Goal: Check status

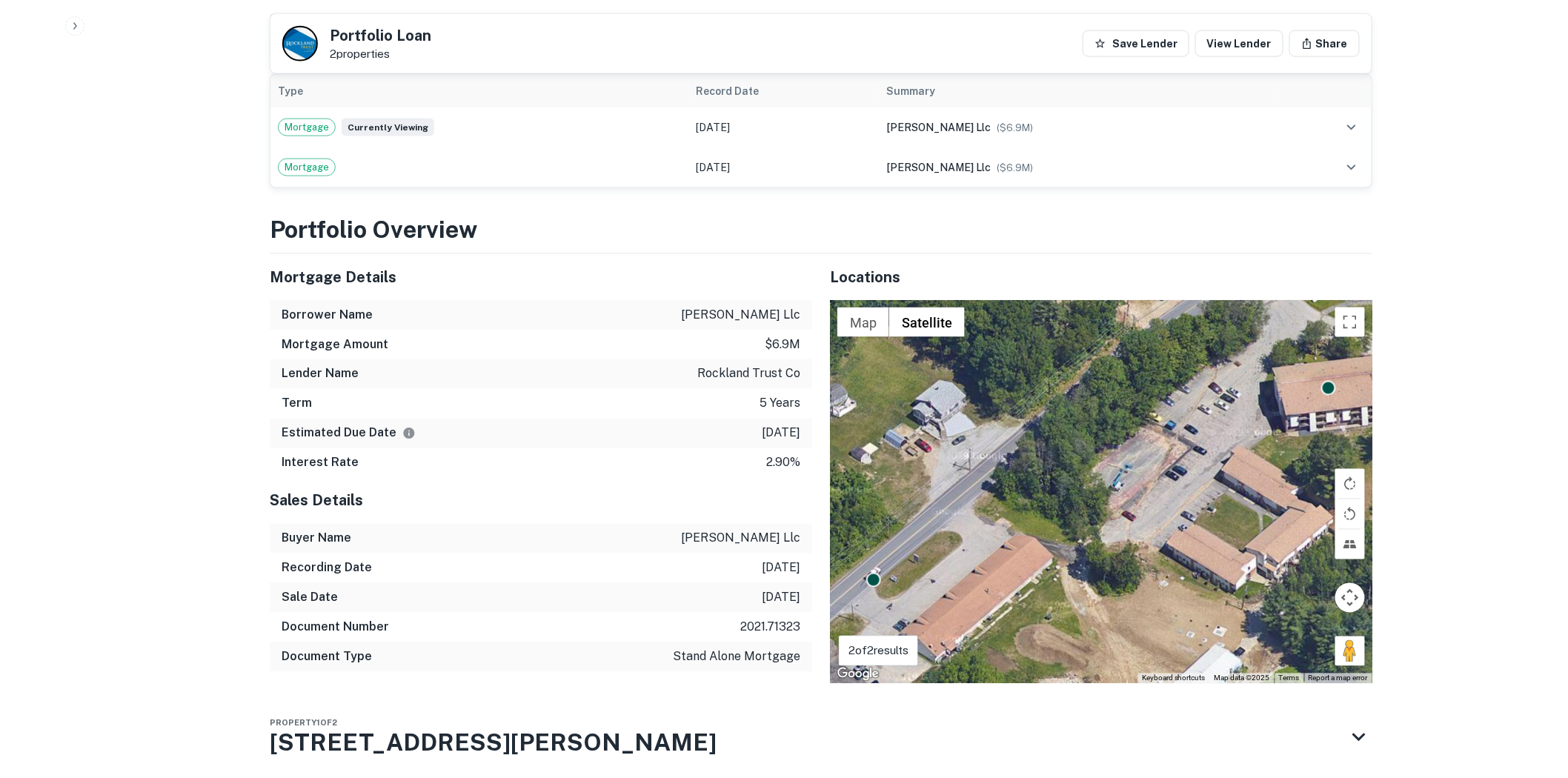
scroll to position [1072, 0]
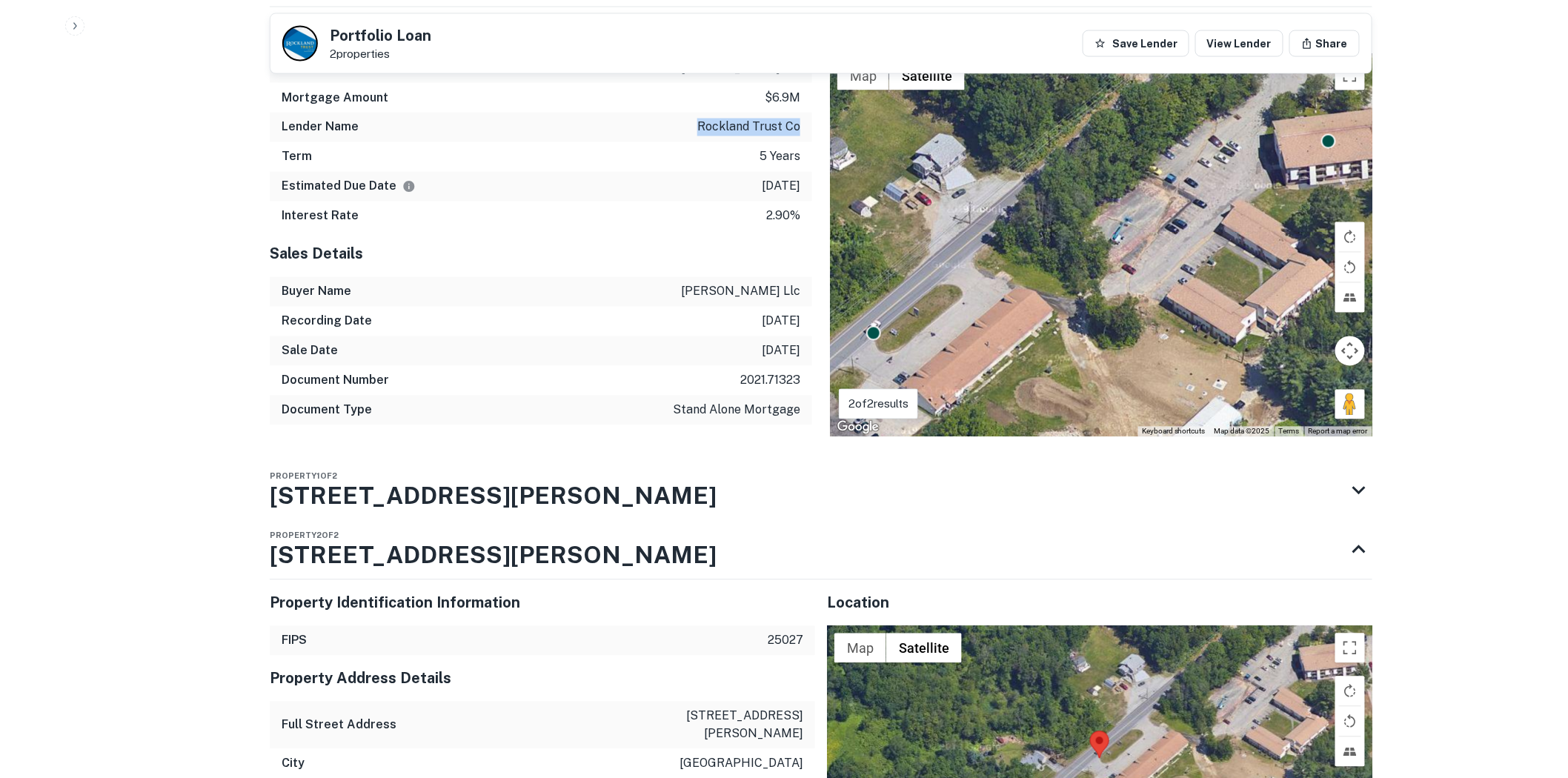
drag, startPoint x: 699, startPoint y: 109, endPoint x: 802, endPoint y: 105, distance: 103.1
click at [802, 113] on div "Lender Name rockland trust co" at bounding box center [541, 128] width 542 height 30
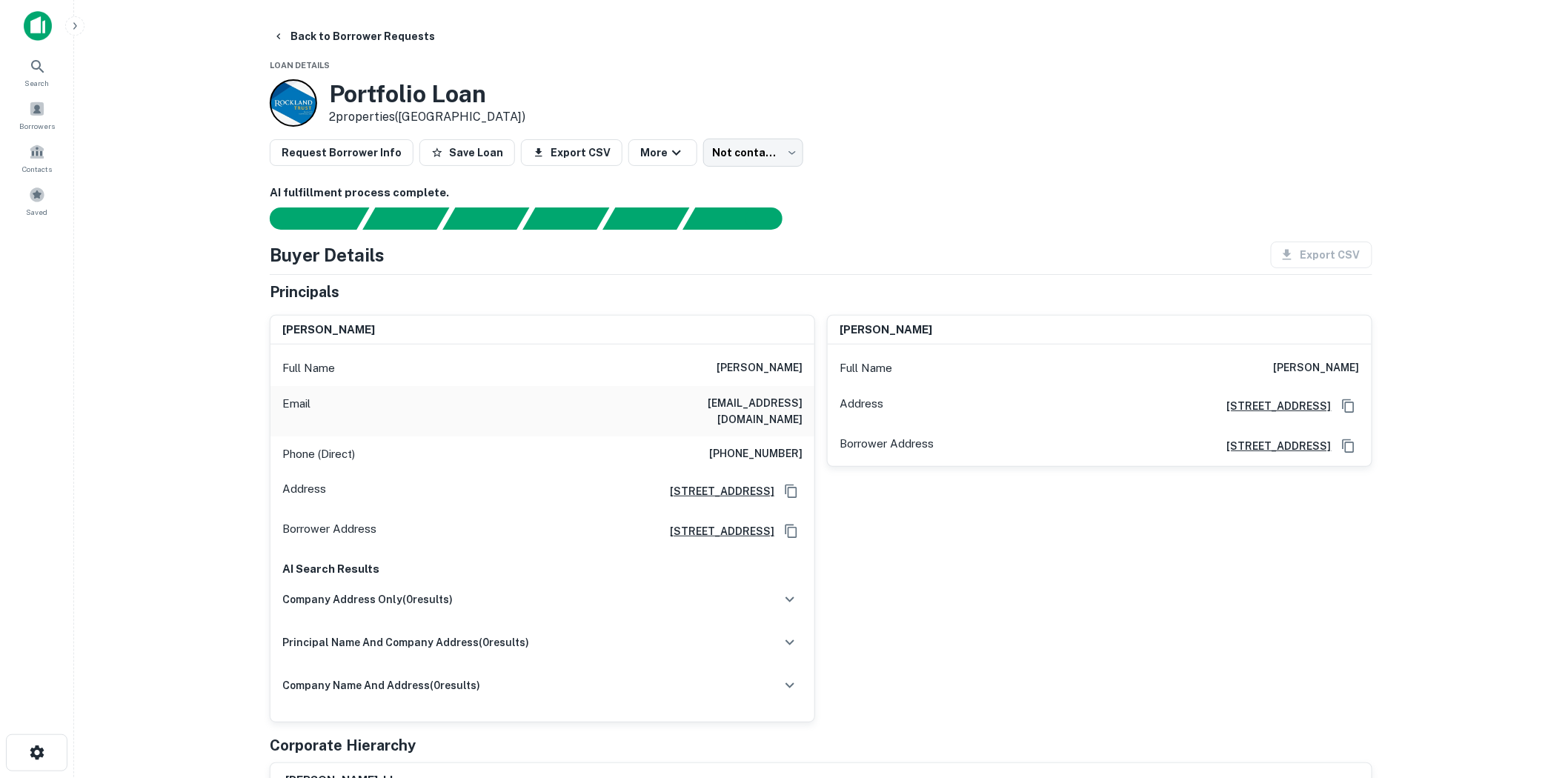
scroll to position [0, 0]
click at [744, 149] on body "Search Borrowers Contacts Saved Back to Borrower Requests Loan Details Portfoli…" at bounding box center [784, 389] width 1568 height 778
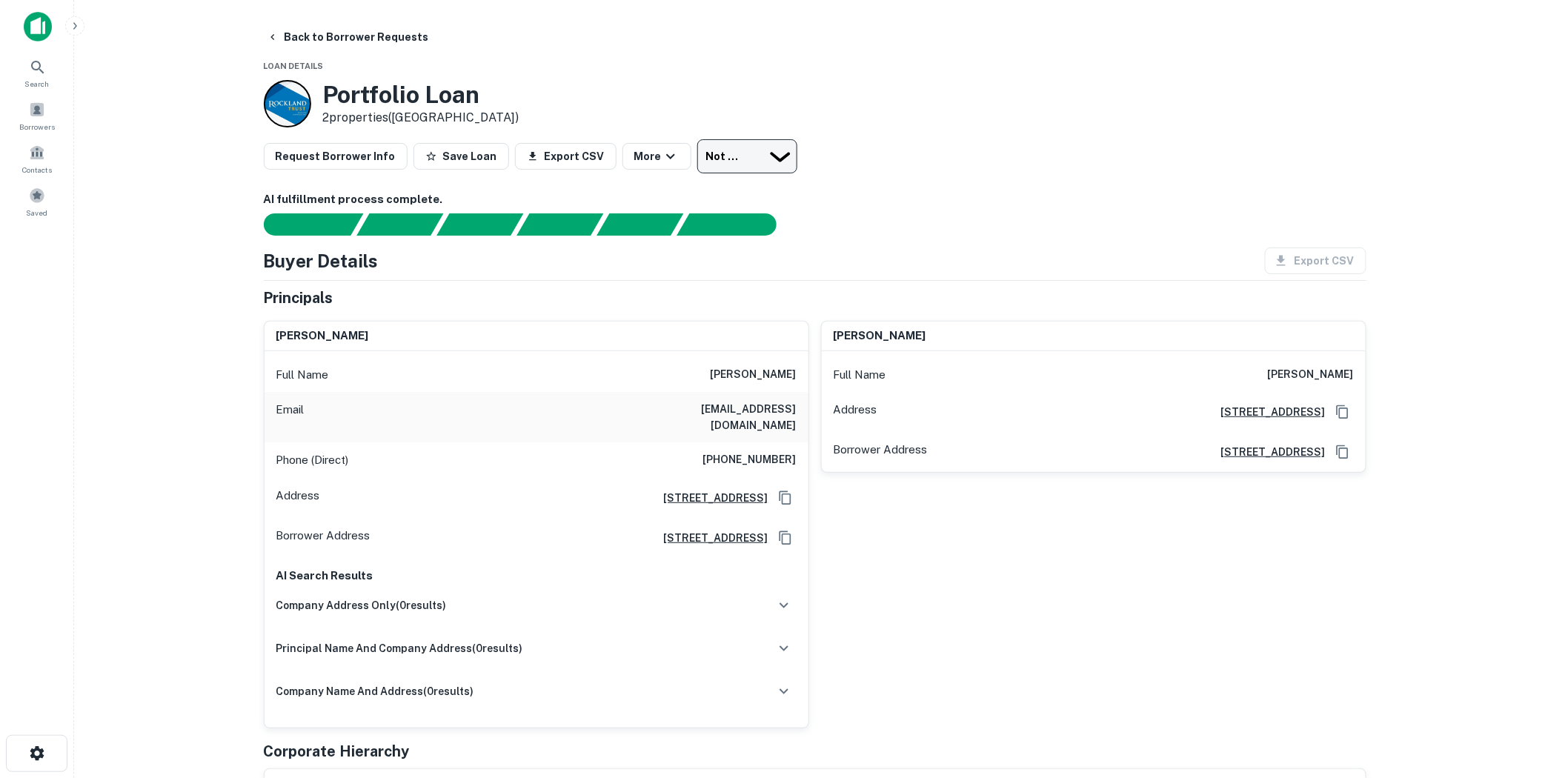
type input "*********"
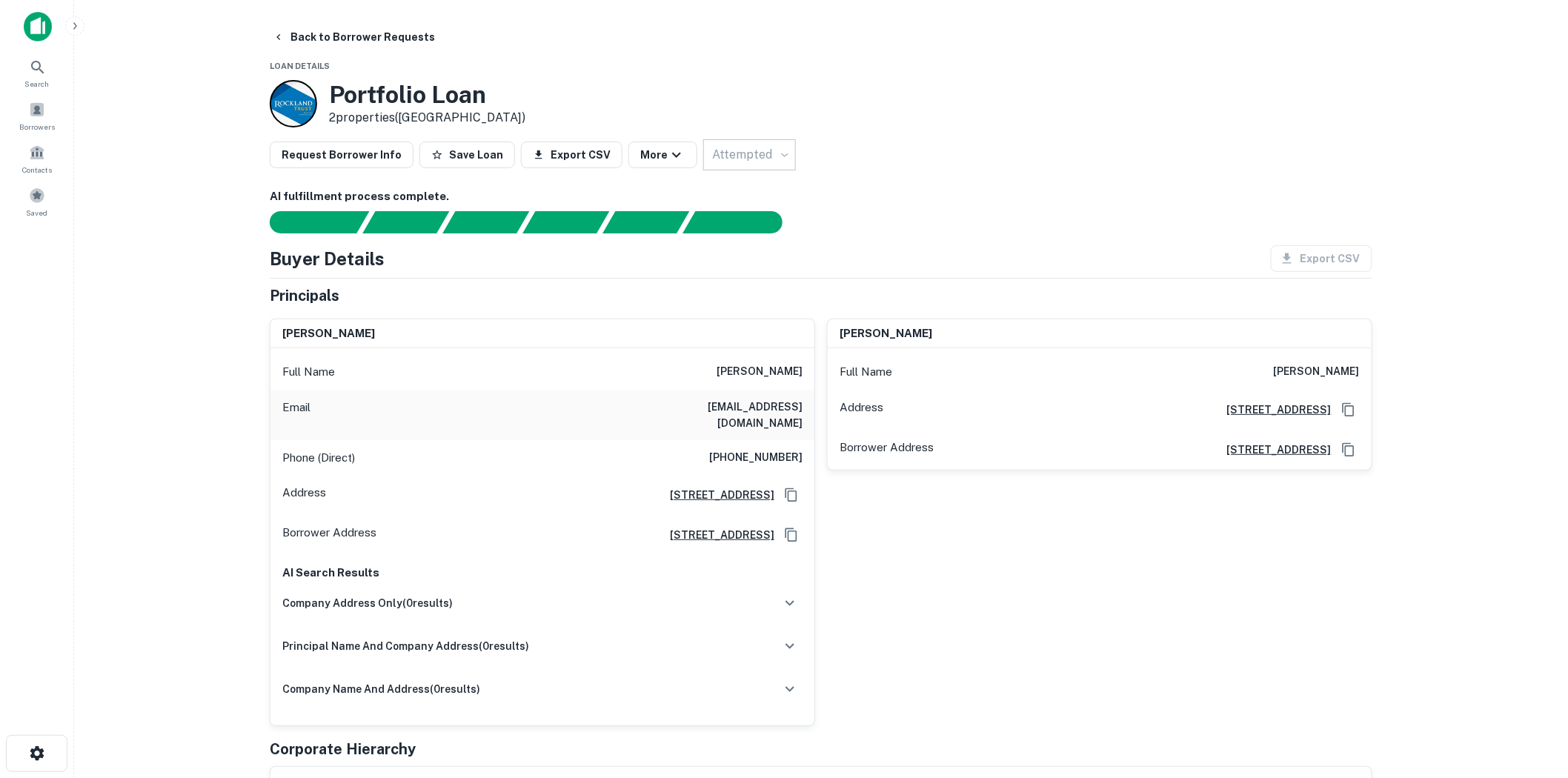
click at [849, 97] on div "Portfolio Loan 2 properties ([GEOGRAPHIC_DATA])" at bounding box center [821, 103] width 1103 height 47
